Goal: Task Accomplishment & Management: Complete application form

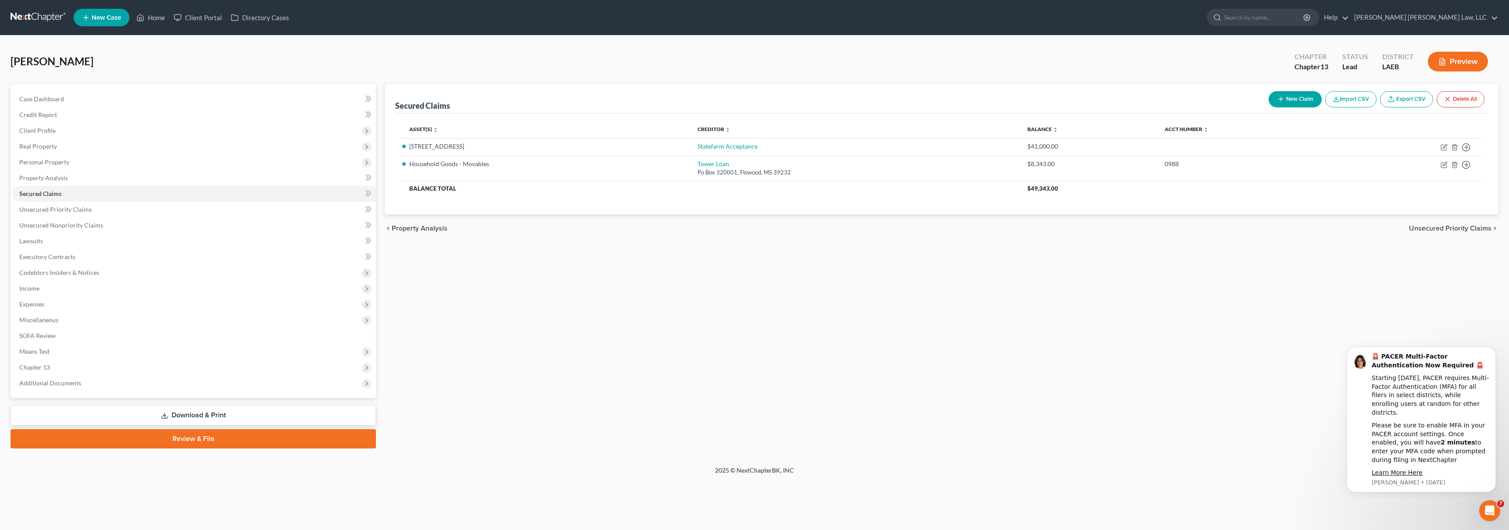
click at [33, 15] on link at bounding box center [39, 18] width 56 height 16
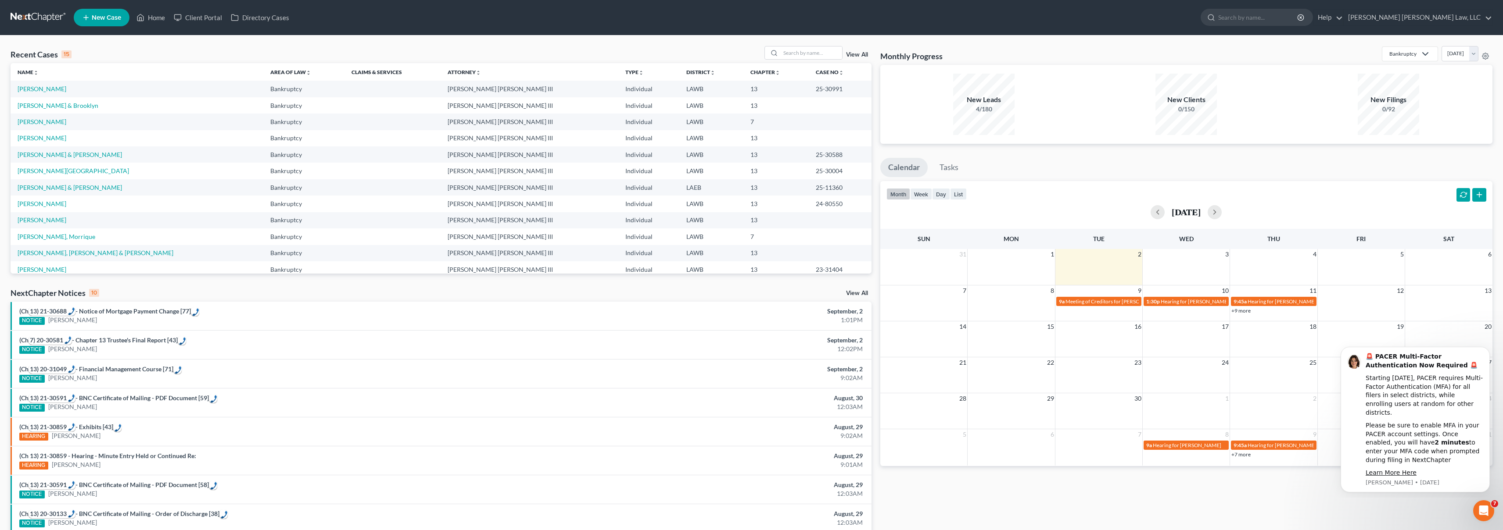
click at [107, 19] on span "New Case" at bounding box center [106, 17] width 29 height 7
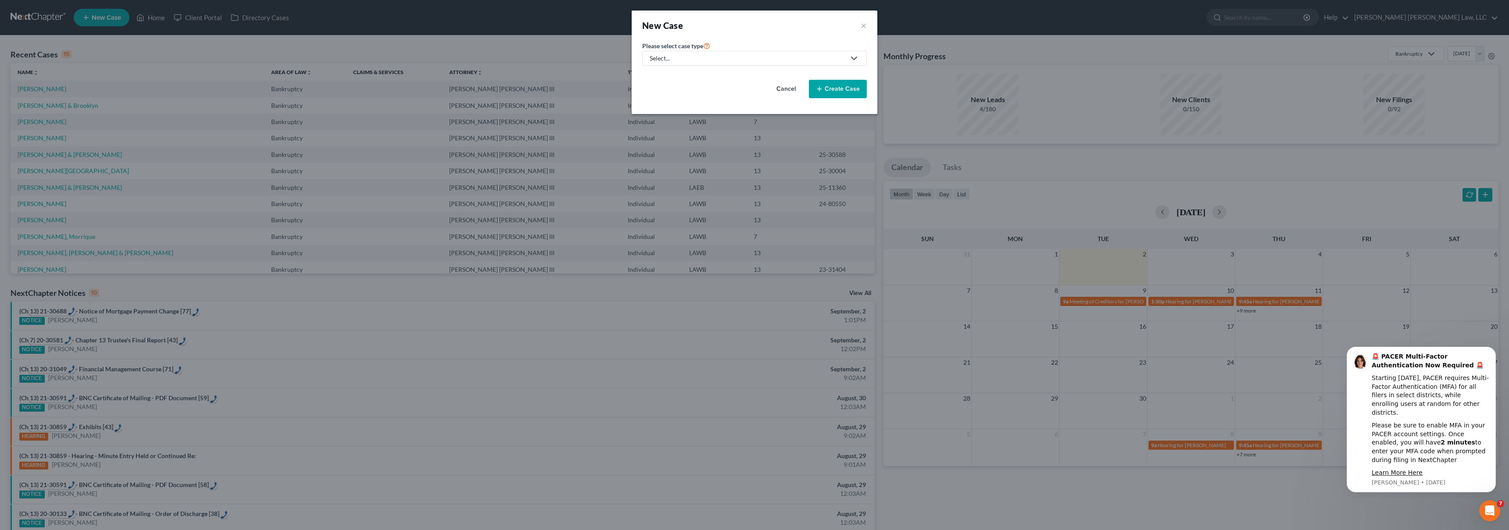
click at [730, 60] on div "Select..." at bounding box center [748, 58] width 196 height 9
click at [706, 79] on div "Bankruptcy" at bounding box center [690, 76] width 78 height 9
select select "36"
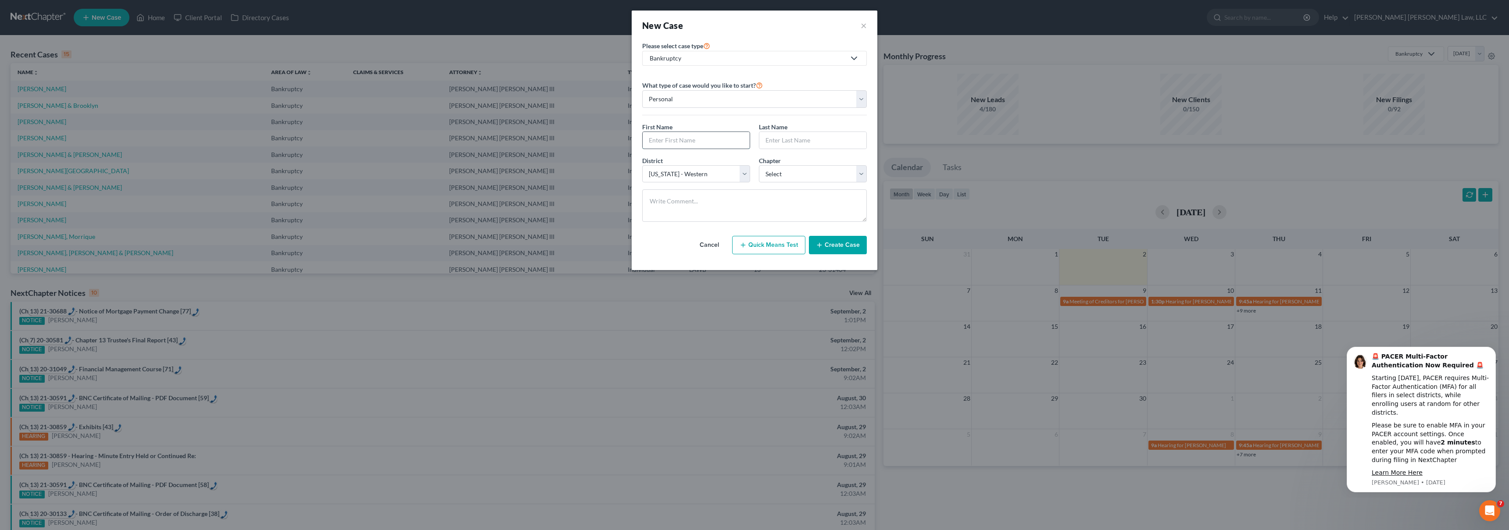
click at [699, 139] on input "text" at bounding box center [696, 140] width 107 height 17
type input "Adaline"
type input "Haucly"
click at [814, 176] on select "Select 7 11 12 13" at bounding box center [813, 174] width 108 height 18
select select "3"
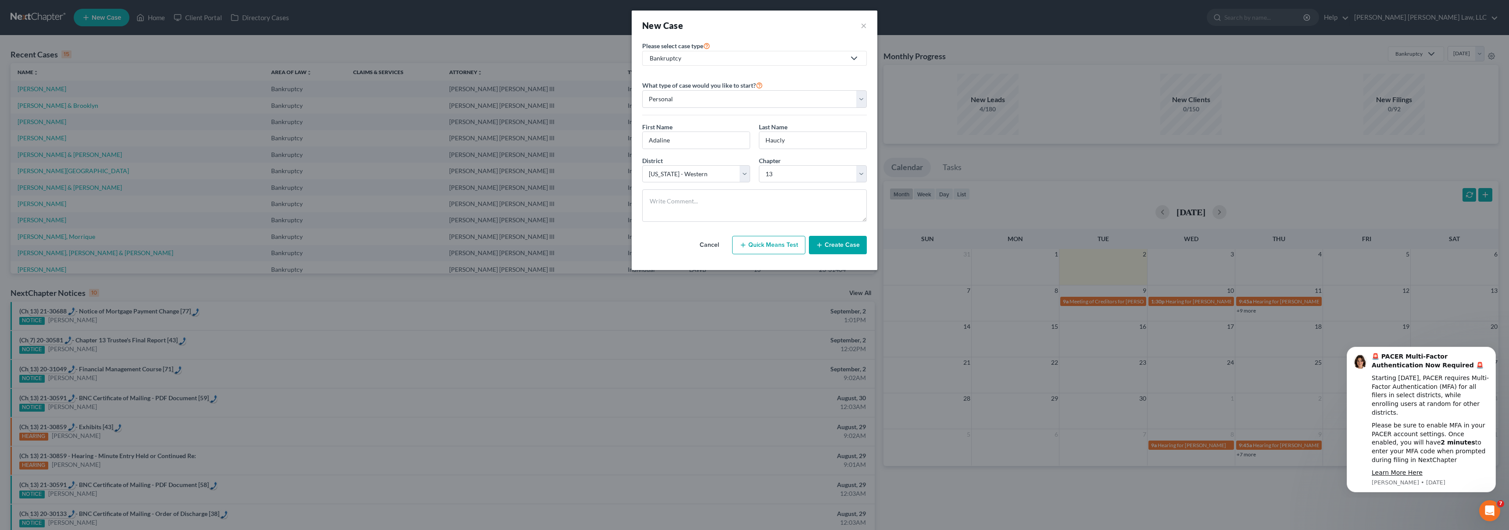
click at [834, 243] on button "Create Case" at bounding box center [838, 245] width 58 height 18
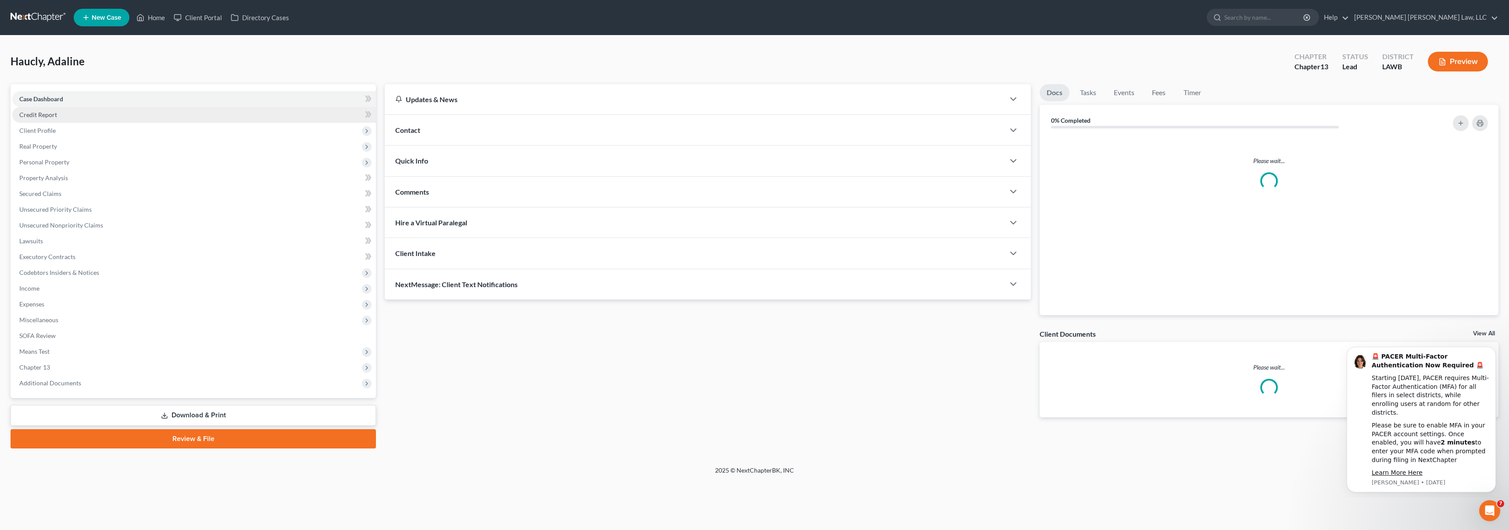
click at [46, 118] on link "Credit Report" at bounding box center [194, 115] width 364 height 16
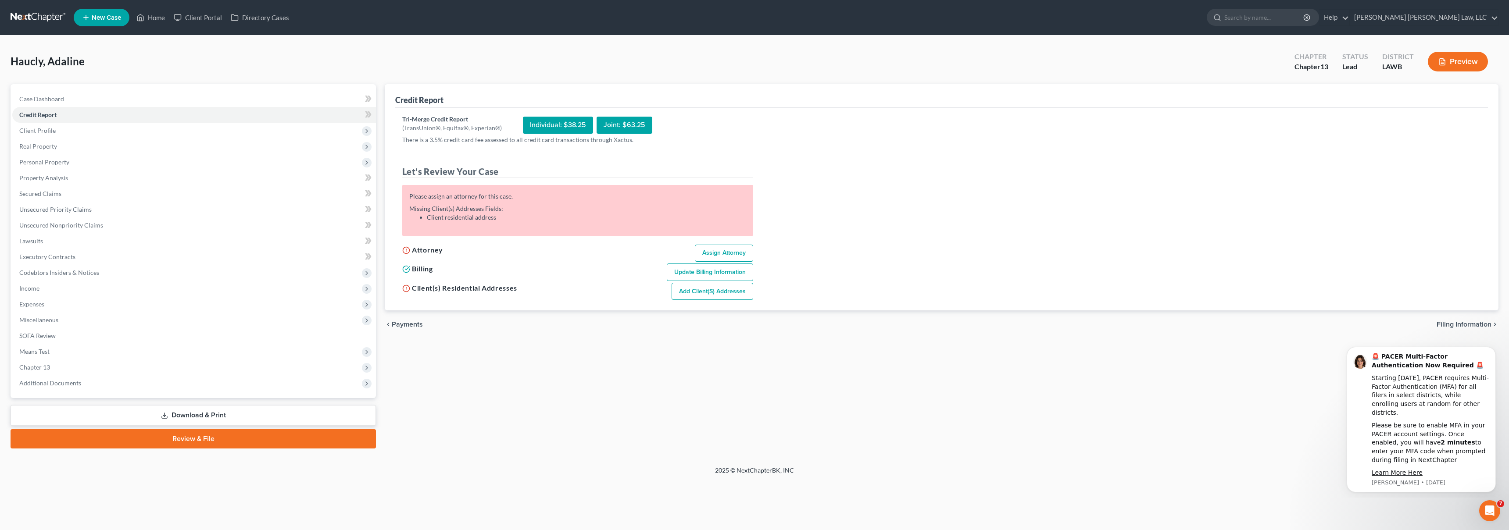
click at [713, 254] on link "Assign Attorney" at bounding box center [724, 254] width 58 height 18
select select "1"
select select "0"
select select "3"
select select "36"
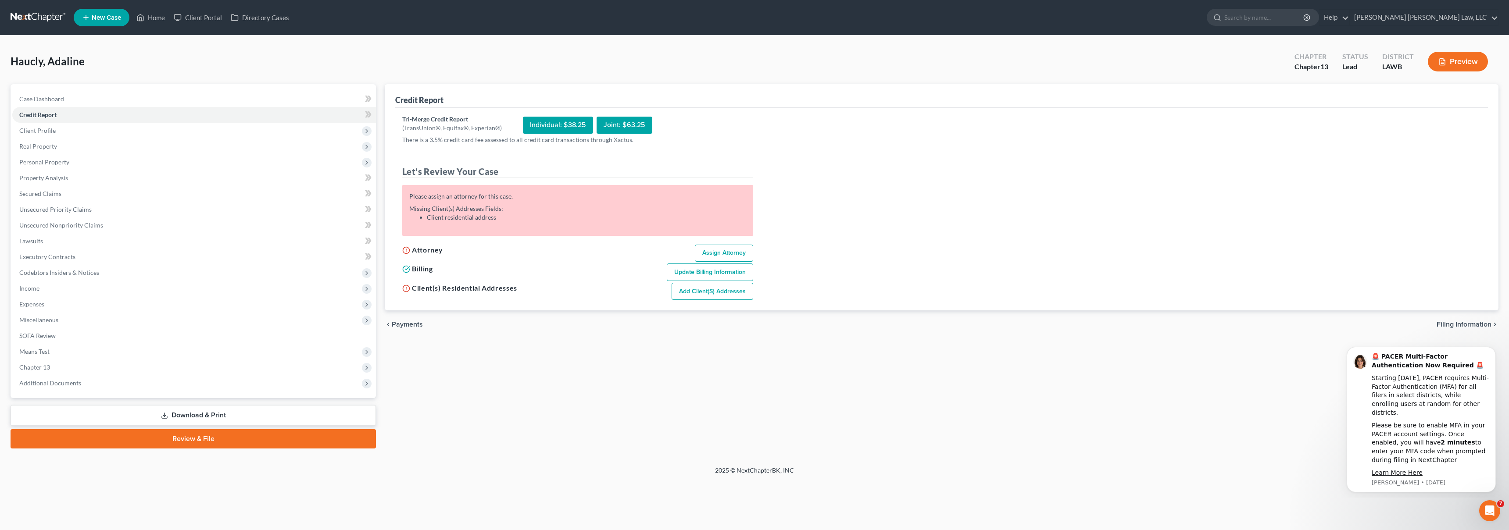
select select "19"
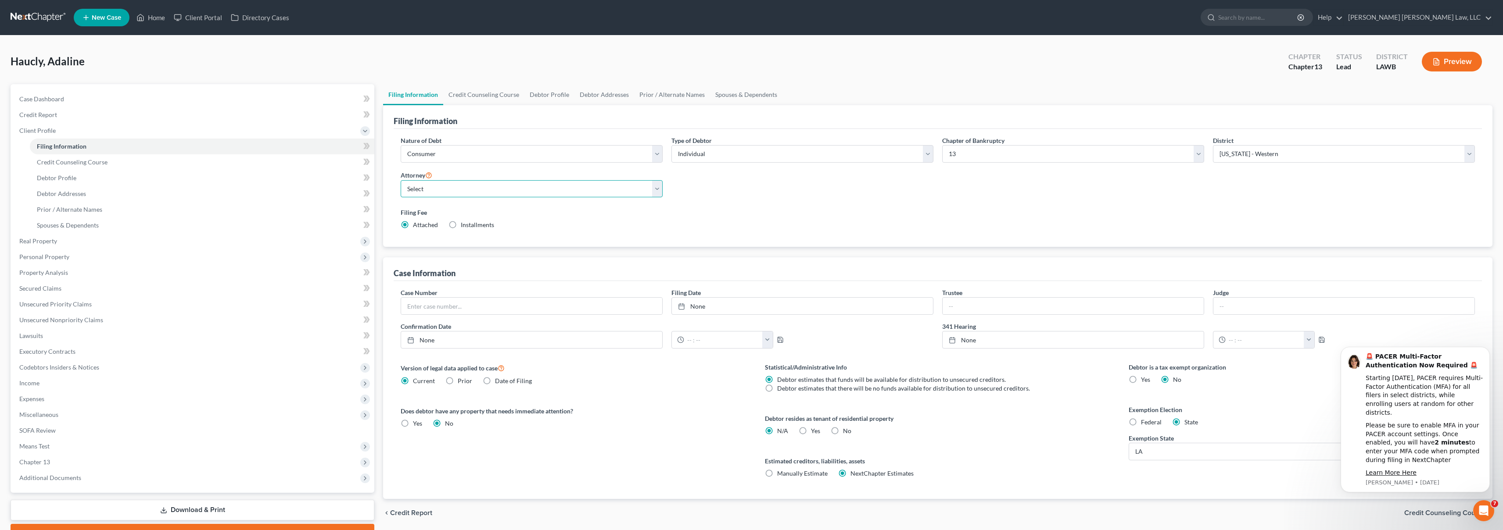
click at [497, 190] on select "Select [PERSON_NAME] [PERSON_NAME] III - LAWB [PERSON_NAME] [PERSON_NAME] III -…" at bounding box center [532, 189] width 262 height 18
select select "0"
click at [68, 112] on link "Credit Report" at bounding box center [193, 115] width 362 height 16
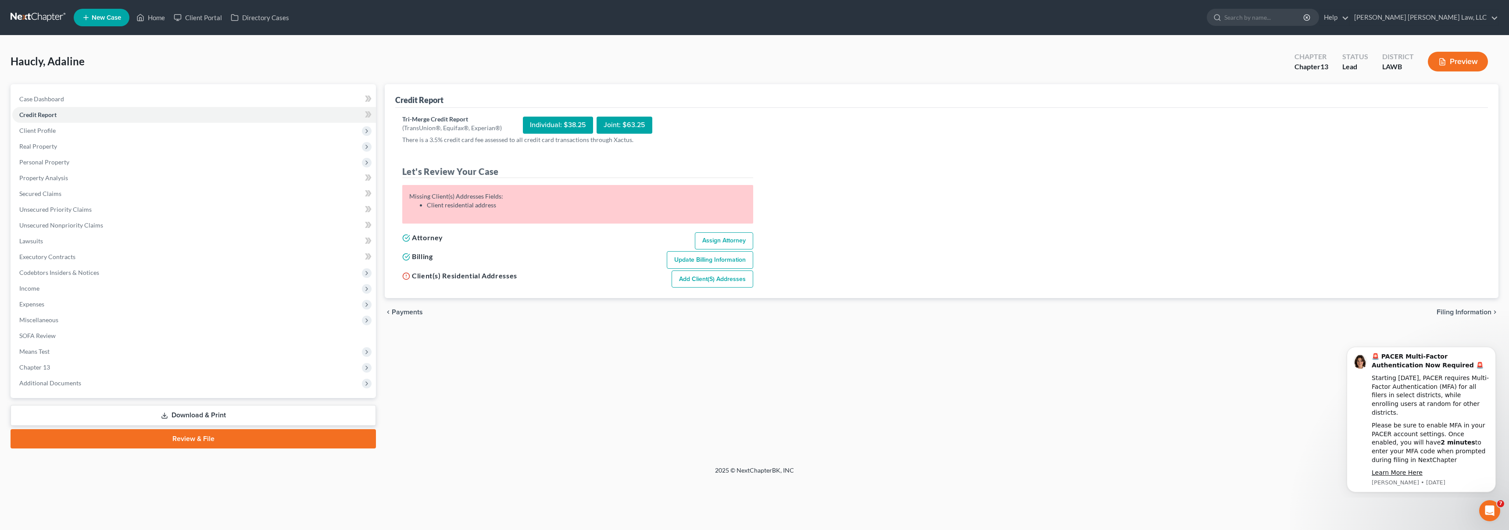
drag, startPoint x: 709, startPoint y: 278, endPoint x: 675, endPoint y: 276, distance: 34.3
click at [709, 278] on link "Add Client(s) Addresses" at bounding box center [713, 280] width 82 height 18
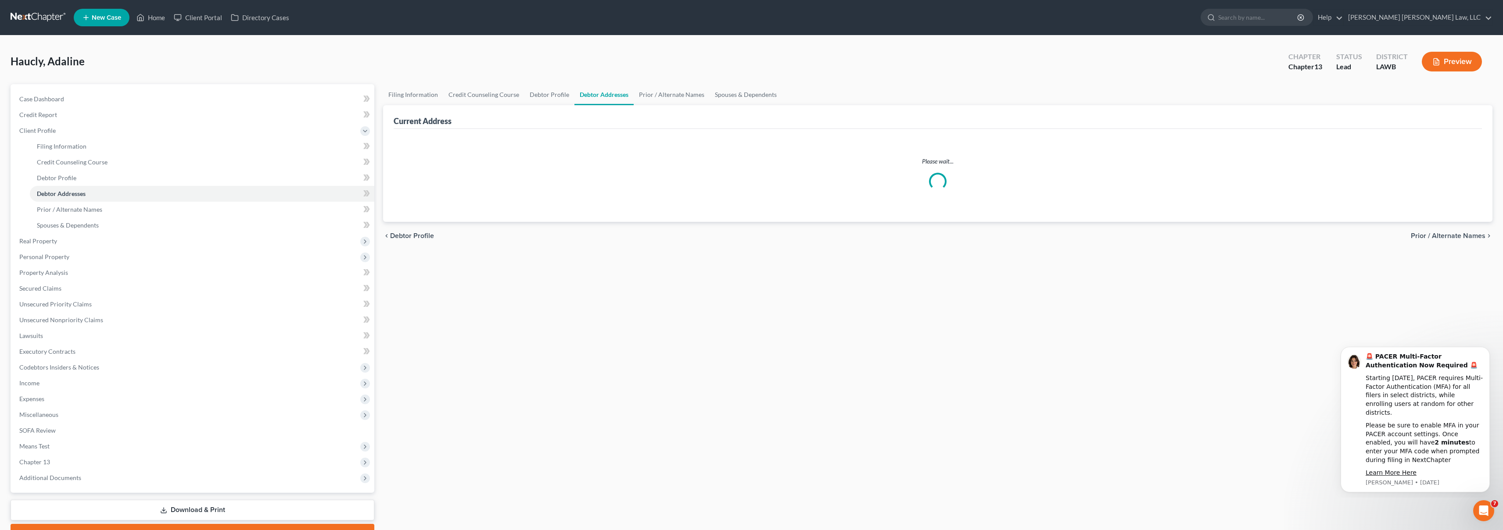
select select "0"
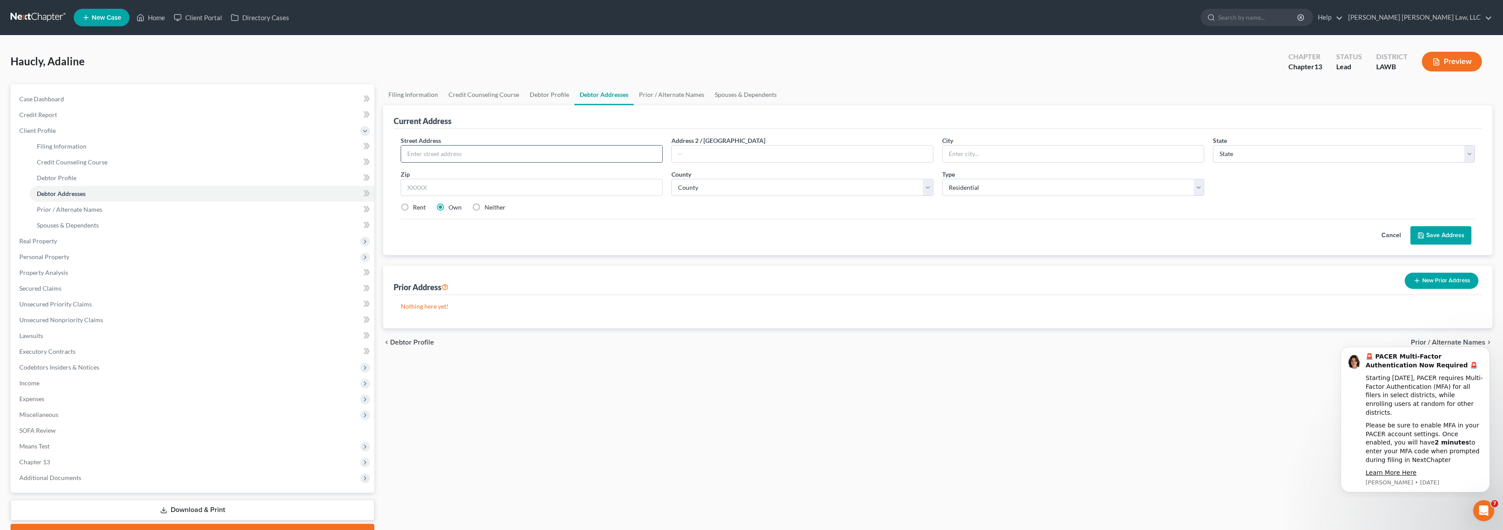
drag, startPoint x: 476, startPoint y: 156, endPoint x: 481, endPoint y: 154, distance: 5.1
click at [476, 156] on input "text" at bounding box center [531, 154] width 261 height 17
type input "[STREET_ADDRESS][PERSON_NAME]"
type input "[GEOGRAPHIC_DATA]"
select select "19"
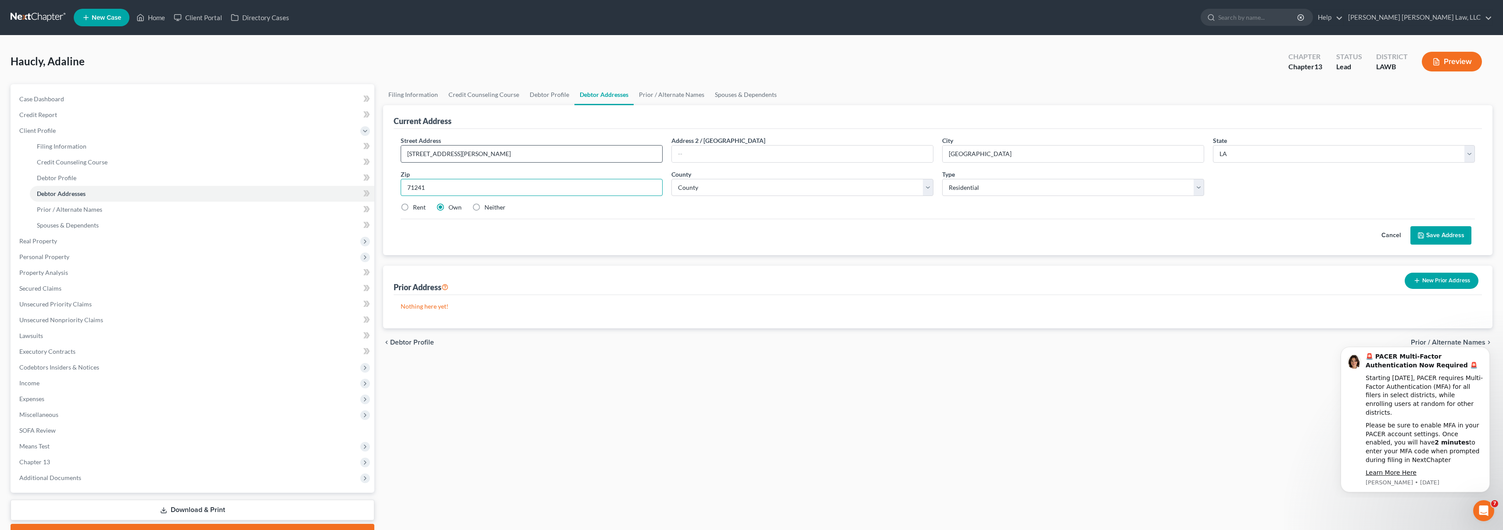
type input "71241"
select select "55"
click at [413, 208] on label "Rent" at bounding box center [419, 207] width 13 height 9
click at [416, 208] on input "Rent" at bounding box center [419, 206] width 6 height 6
radio input "true"
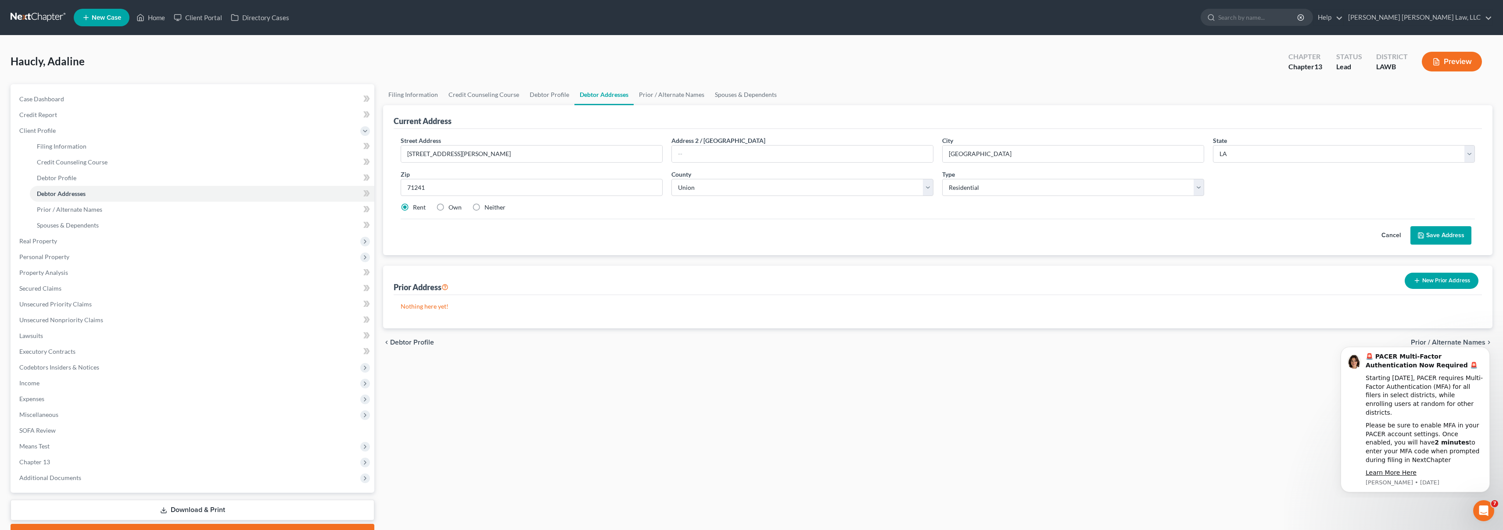
click at [1451, 241] on button "Save Address" at bounding box center [1440, 235] width 61 height 18
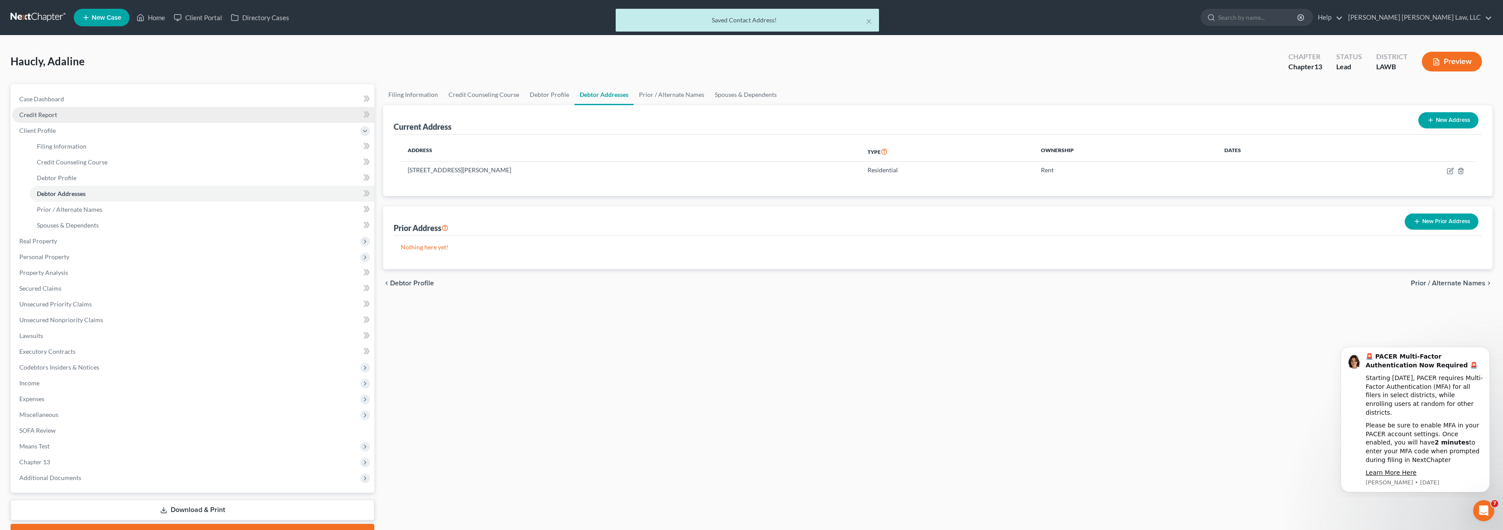
click at [93, 118] on link "Credit Report" at bounding box center [193, 115] width 362 height 16
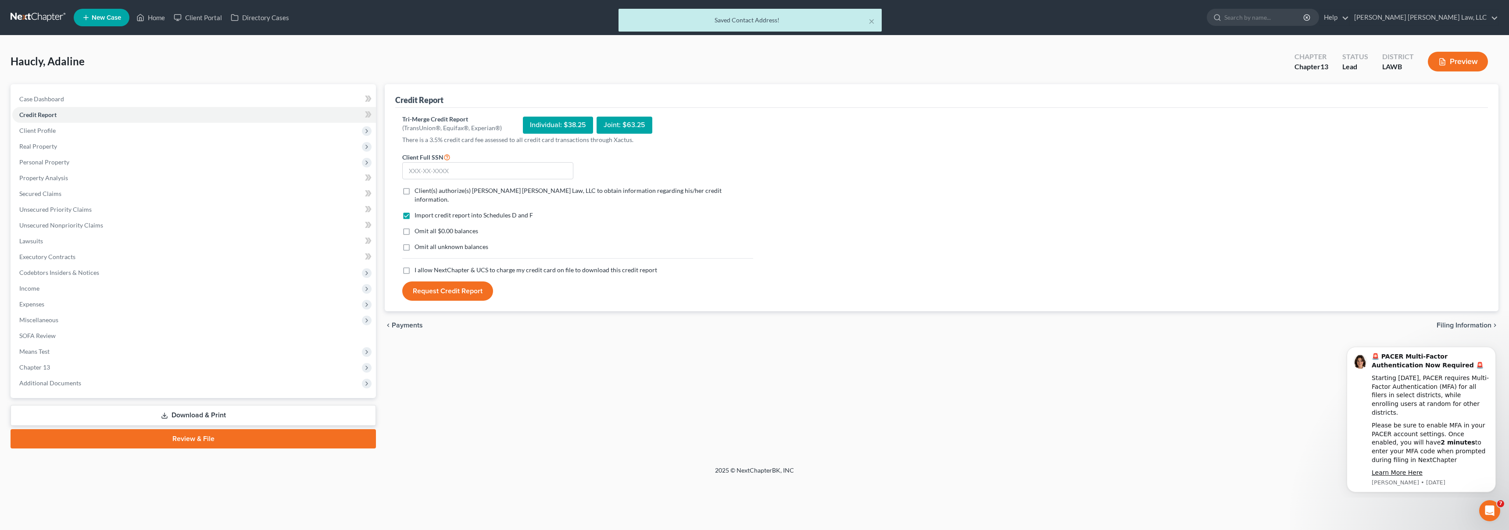
click at [415, 266] on label "I allow NextChapter & UCS to charge my credit card on file to download this cre…" at bounding box center [536, 270] width 243 height 9
click at [418, 266] on input "I allow NextChapter & UCS to charge my credit card on file to download this cre…" at bounding box center [421, 269] width 6 height 6
checkbox input "true"
click at [415, 243] on label "Omit all unknown balances" at bounding box center [452, 247] width 74 height 9
click at [418, 243] on input "Omit all unknown balances" at bounding box center [421, 246] width 6 height 6
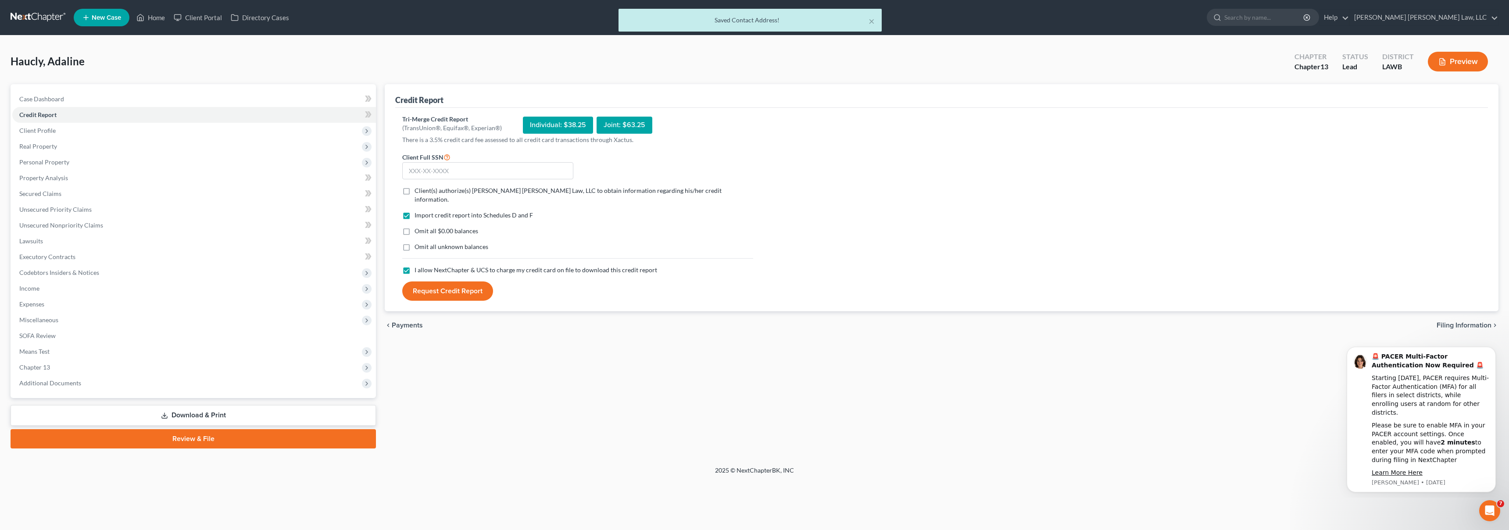
checkbox input "true"
click at [415, 227] on label "Omit all $0.00 balances" at bounding box center [447, 231] width 64 height 9
click at [418, 227] on input "Omit all $0.00 balances" at bounding box center [421, 230] width 6 height 6
checkbox input "true"
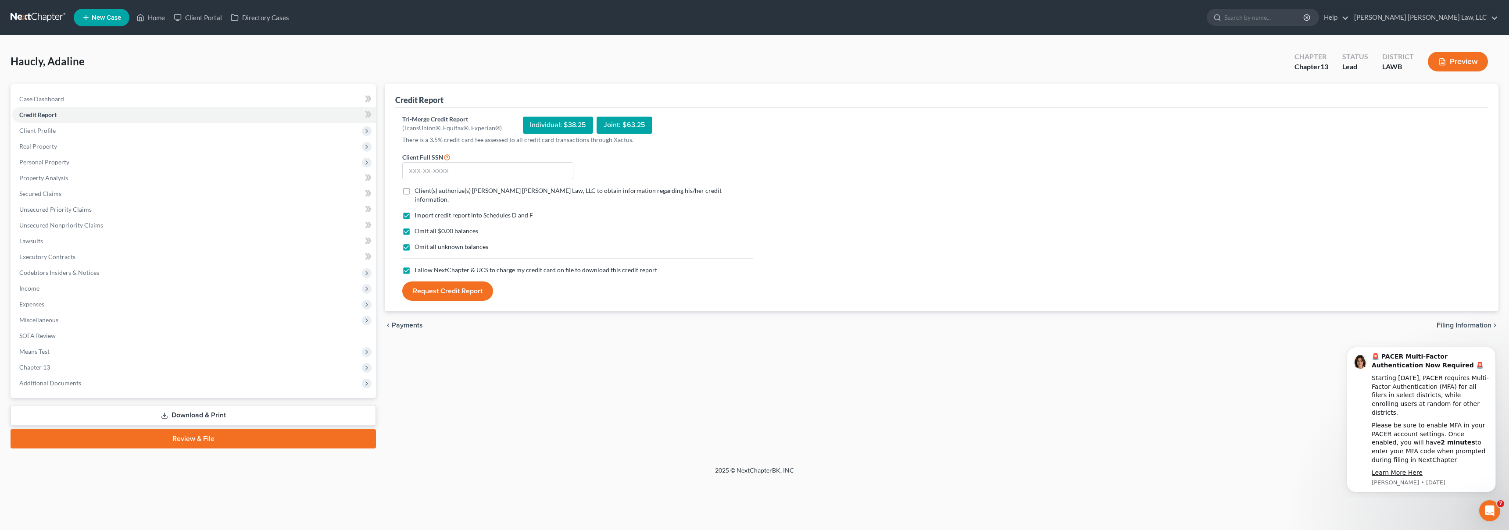
click at [415, 188] on label "Client(s) authorize(s) [PERSON_NAME] [PERSON_NAME] Law, LLC to obtain informati…" at bounding box center [584, 195] width 339 height 18
click at [418, 188] on input "Client(s) authorize(s) [PERSON_NAME] [PERSON_NAME] Law, LLC to obtain informati…" at bounding box center [421, 189] width 6 height 6
checkbox input "true"
click at [424, 176] on input "text" at bounding box center [487, 171] width 171 height 18
type input "436-02-2594"
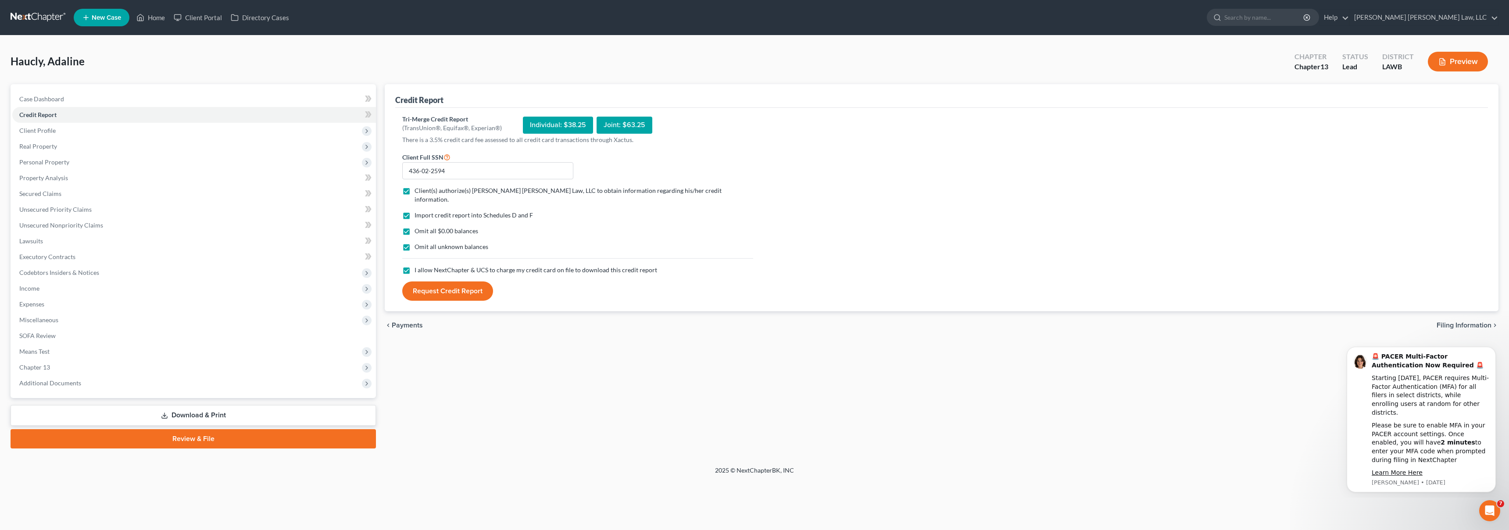
click at [446, 282] on button "Request Credit Report" at bounding box center [447, 291] width 91 height 19
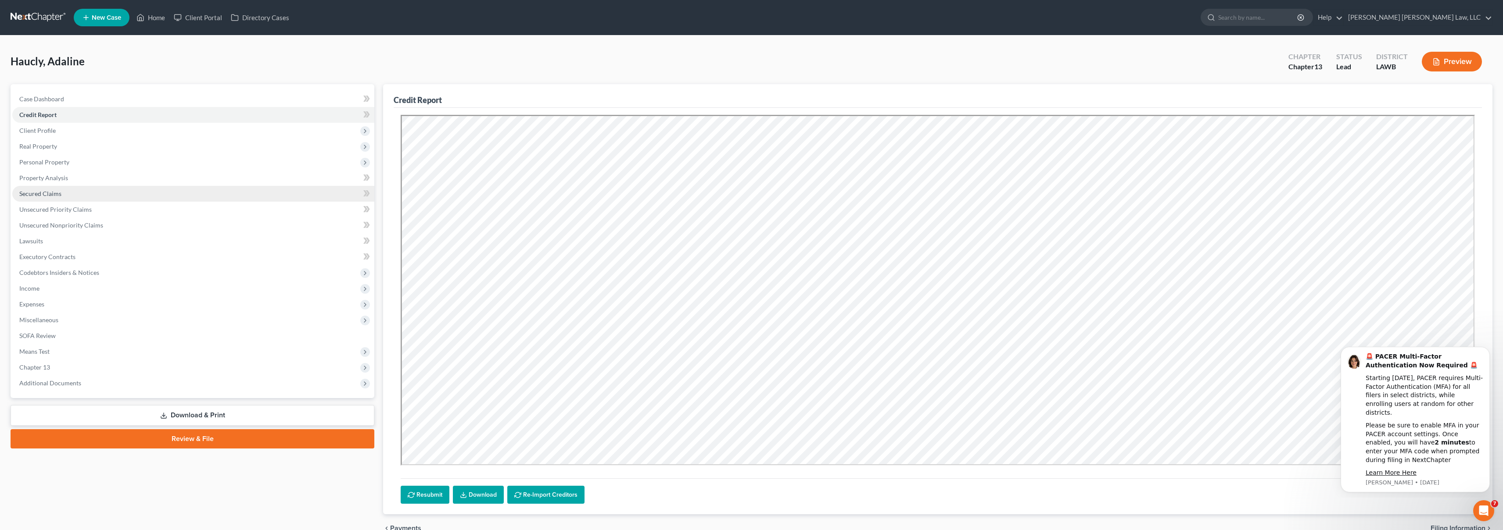
click at [93, 192] on link "Secured Claims" at bounding box center [193, 194] width 362 height 16
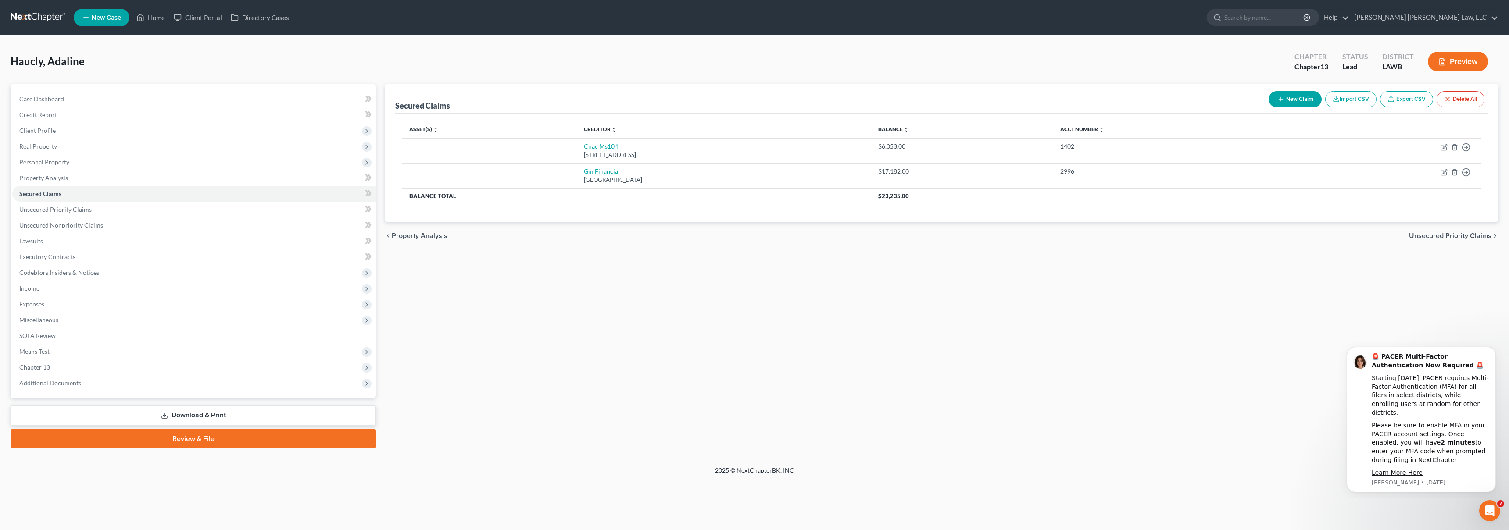
click at [909, 129] on link "Balance expand_more expand_less unfold_more" at bounding box center [893, 129] width 31 height 7
click at [265, 213] on link "Unsecured Priority Claims" at bounding box center [194, 210] width 364 height 16
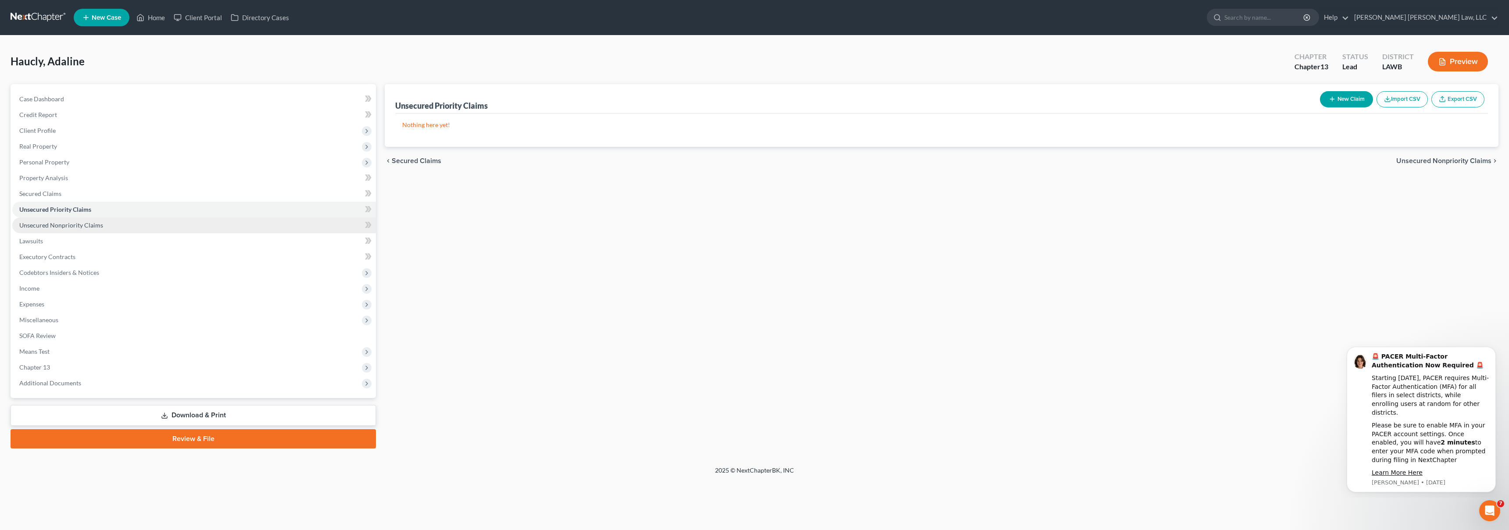
click at [268, 222] on link "Unsecured Nonpriority Claims" at bounding box center [194, 226] width 364 height 16
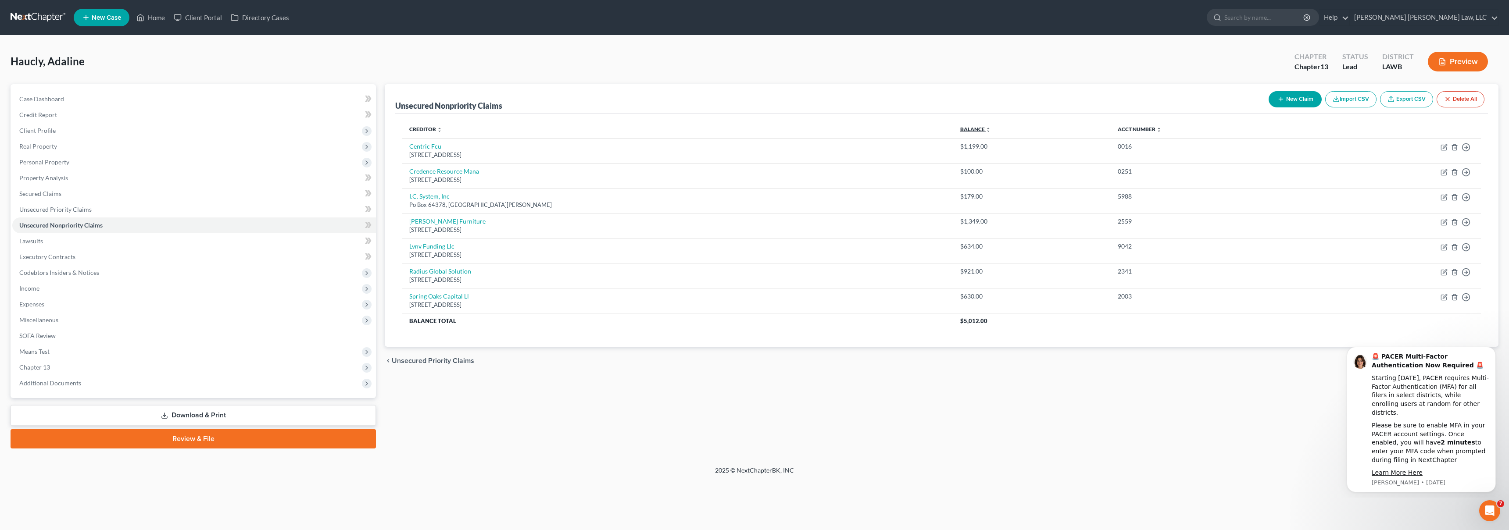
click at [960, 127] on link "Balance expand_more expand_less unfold_more" at bounding box center [975, 129] width 31 height 7
click at [63, 117] on link "Credit Report" at bounding box center [194, 115] width 364 height 16
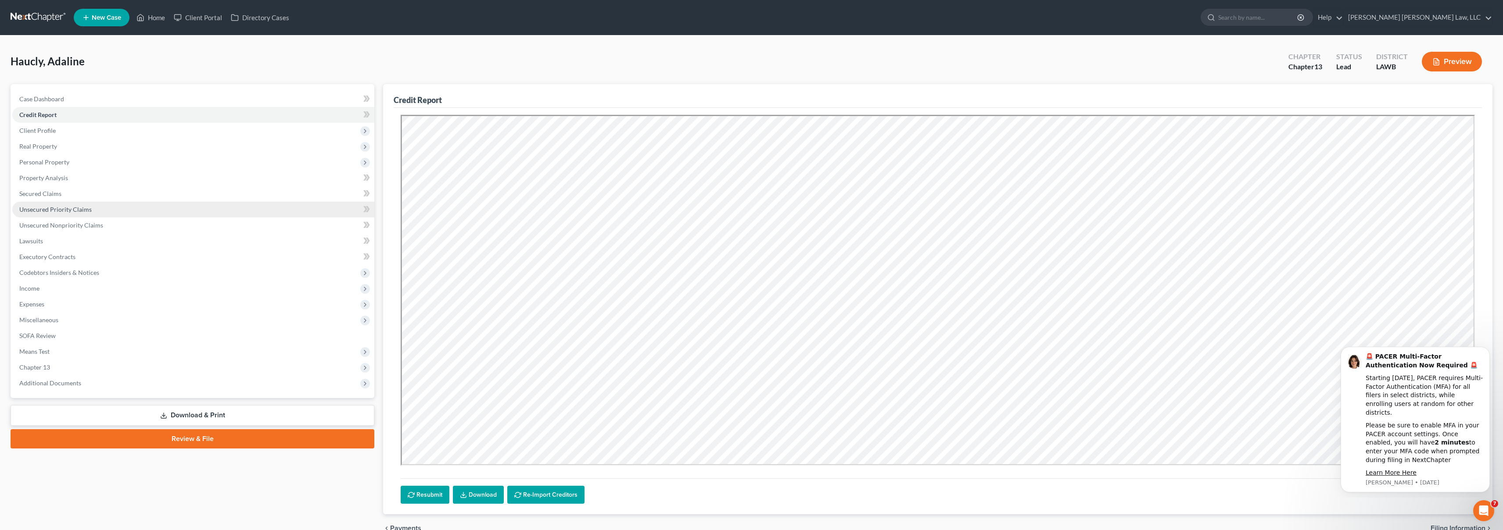
click at [115, 215] on link "Unsecured Priority Claims" at bounding box center [193, 210] width 362 height 16
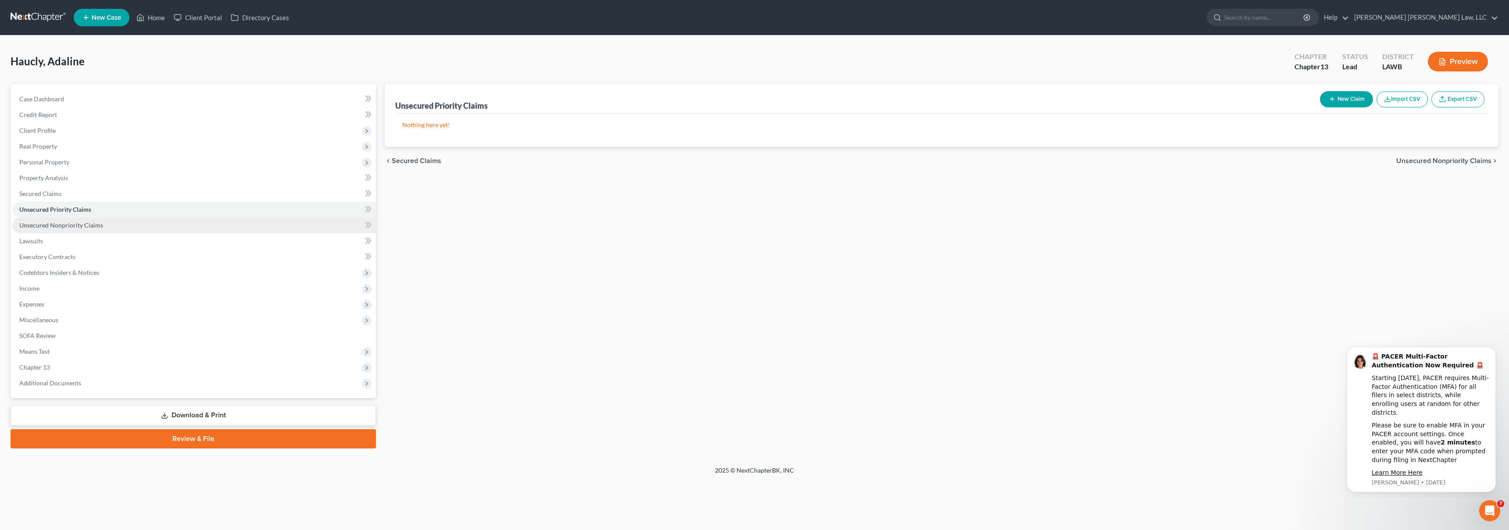
click at [105, 220] on link "Unsecured Nonpriority Claims" at bounding box center [194, 226] width 364 height 16
